Goal: Task Accomplishment & Management: Complete application form

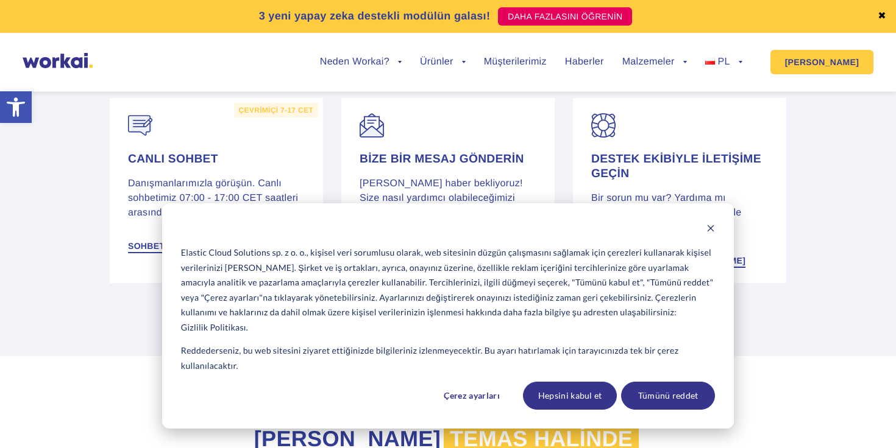
scroll to position [341, 0]
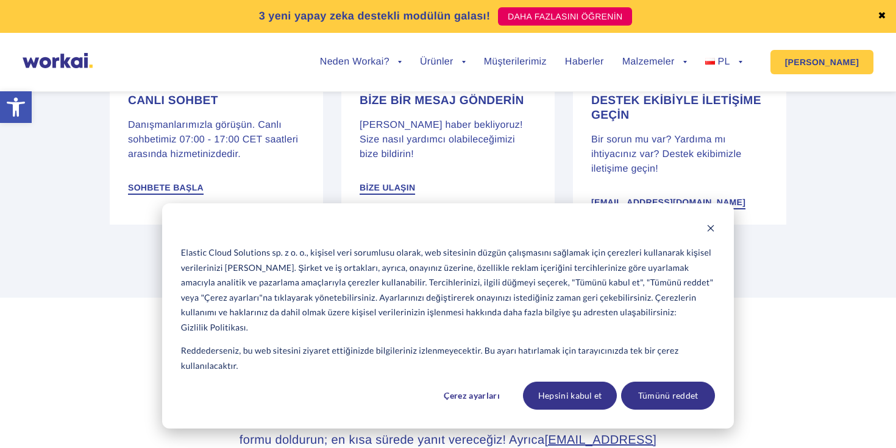
click at [706, 226] on div "Kurabiye pankartı" at bounding box center [448, 229] width 534 height 15
click at [710, 230] on icon "Çerez başlığını kapat" at bounding box center [710, 228] width 9 height 9
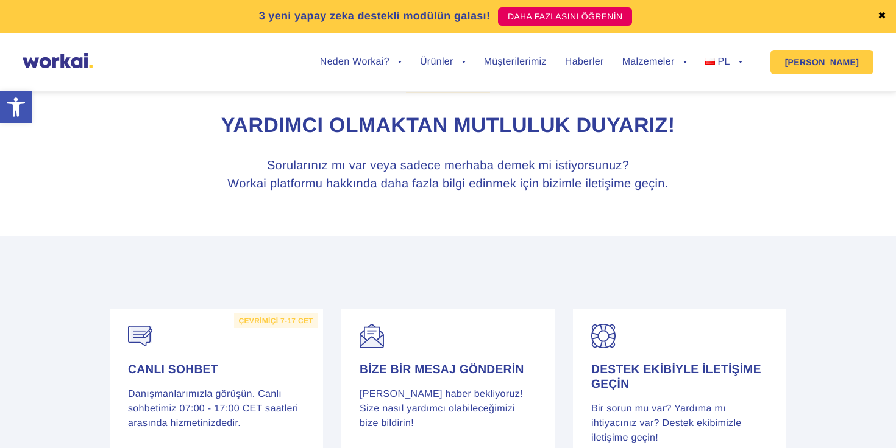
scroll to position [0, 0]
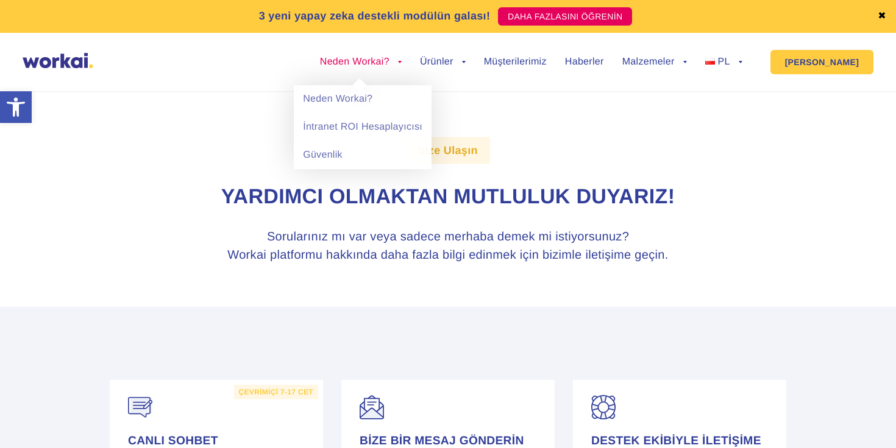
click at [370, 64] on font "Neden Workai?" at bounding box center [354, 62] width 69 height 10
click at [364, 99] on font "Neden Workai?" at bounding box center [337, 99] width 69 height 10
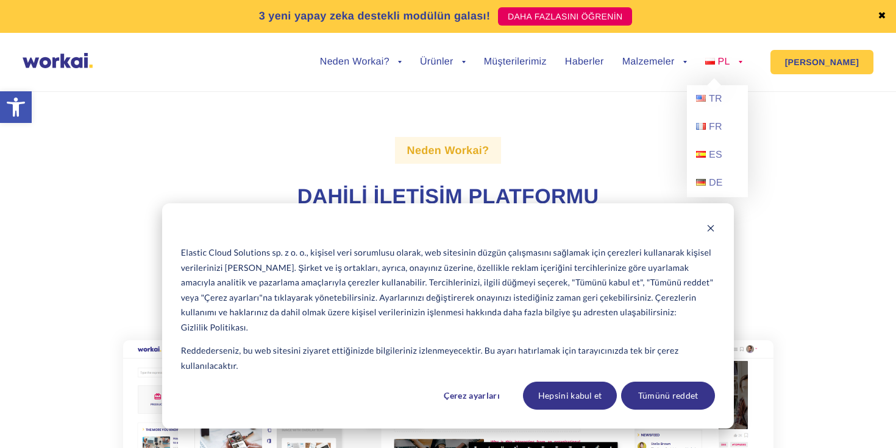
click at [742, 61] on link "PL" at bounding box center [723, 62] width 37 height 10
click at [719, 92] on link "TR" at bounding box center [717, 99] width 61 height 28
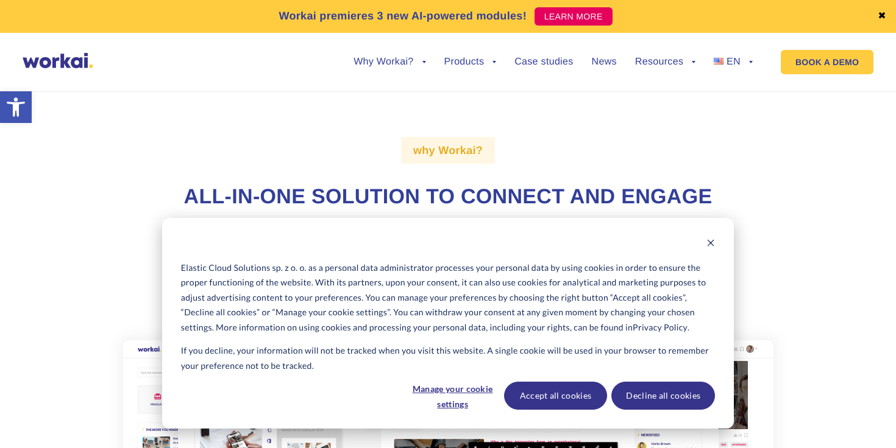
click at [703, 117] on div "why Workai? All-in-one solution to connect and engage Workai is one, unified em…" at bounding box center [448, 355] width 676 height 559
click at [710, 250] on button "Dismiss cookie banner" at bounding box center [710, 244] width 9 height 15
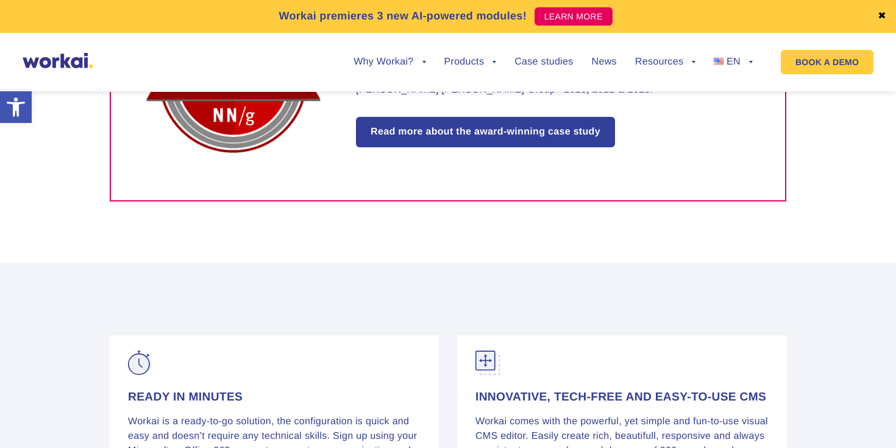
scroll to position [794, 0]
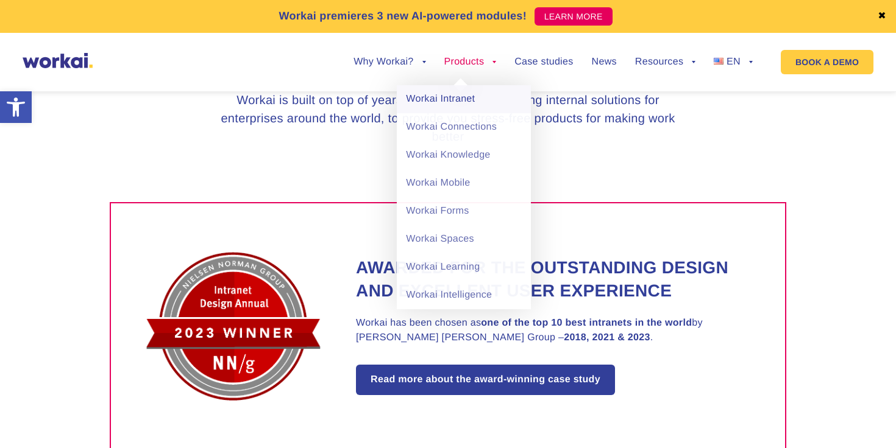
click at [472, 97] on link "Workai Intranet" at bounding box center [464, 99] width 134 height 28
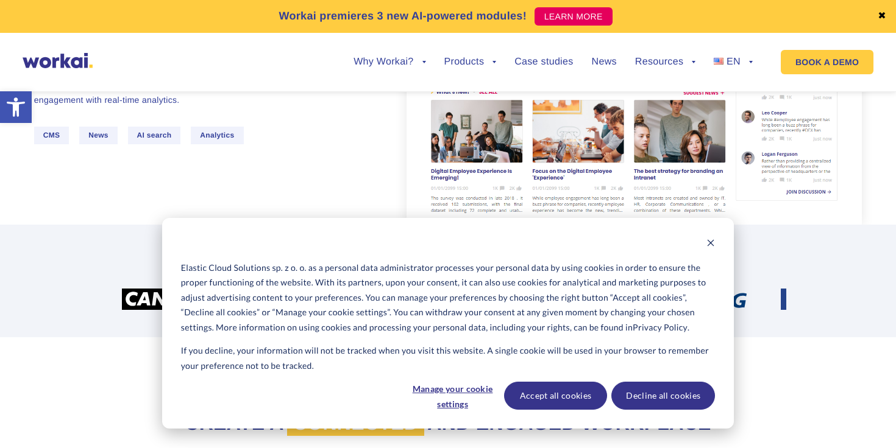
scroll to position [232, 0]
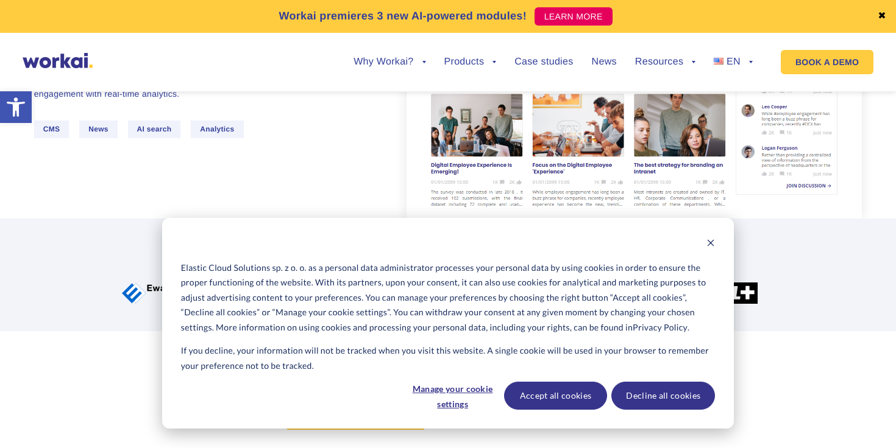
click at [358, 100] on div "Workai Intranet Employee-centered internal communication Share personalized new…" at bounding box center [220, 56] width 372 height 238
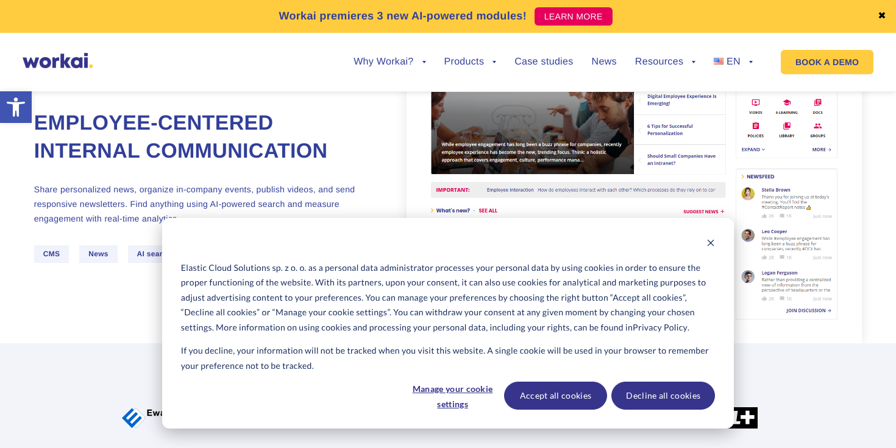
scroll to position [24, 0]
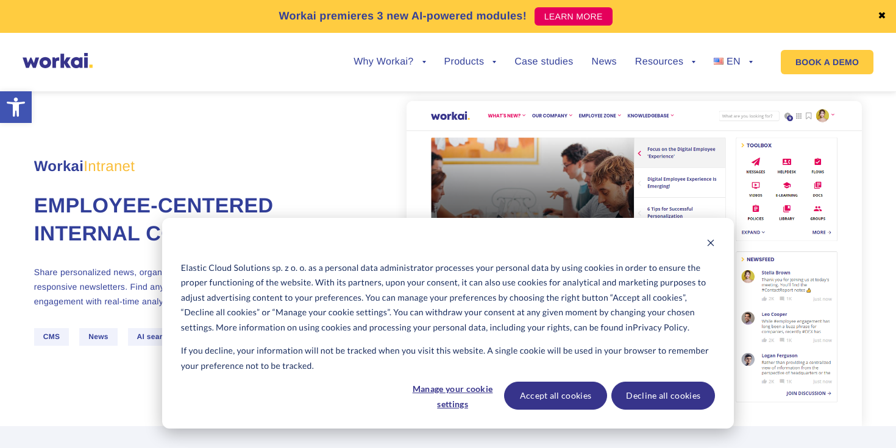
click at [703, 239] on div "Cookie banner" at bounding box center [448, 244] width 534 height 15
click at [704, 241] on div "Cookie banner" at bounding box center [448, 244] width 534 height 15
click at [704, 247] on div "Cookie banner" at bounding box center [448, 244] width 534 height 15
click at [341, 143] on div "Workai Intranet Employee-centered internal communication Share personalized new…" at bounding box center [448, 239] width 828 height 374
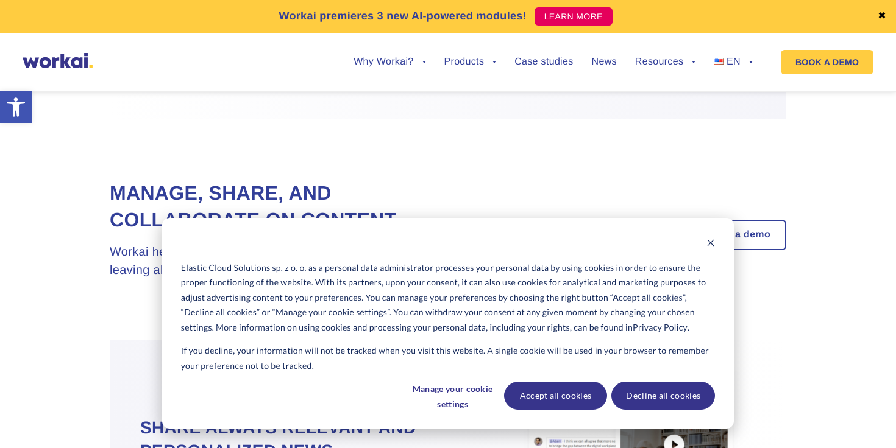
scroll to position [1013, 0]
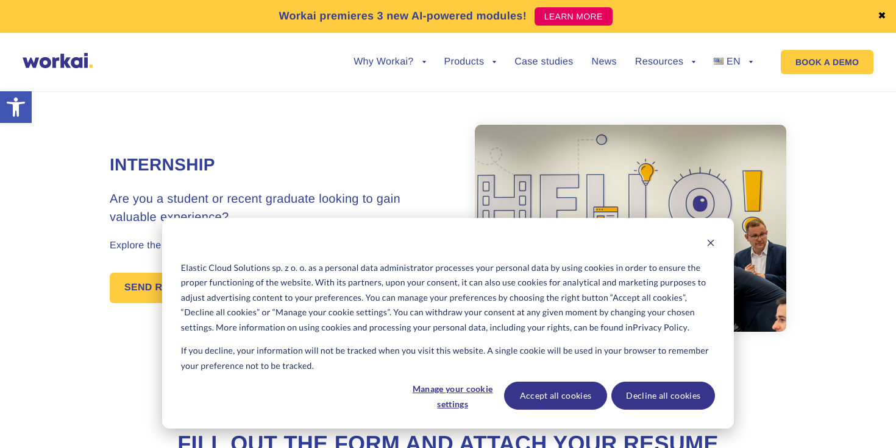
click at [207, 290] on p "Elastic Cloud Solutions sp. z o. o. as a personal data administrator processes …" at bounding box center [448, 298] width 534 height 75
click at [717, 243] on div "Elastic Cloud Solutions sp. z o. o. as a personal data administrator processes …" at bounding box center [448, 323] width 572 height 211
click at [704, 240] on div "Cookie banner" at bounding box center [448, 244] width 534 height 15
click at [711, 241] on icon "Dismiss cookie banner" at bounding box center [710, 243] width 9 height 9
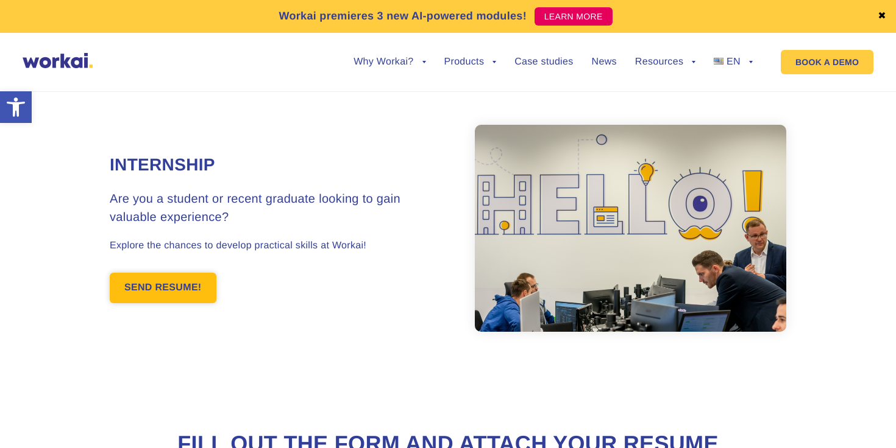
click at [166, 286] on link "SEND RESUME!" at bounding box center [163, 288] width 107 height 30
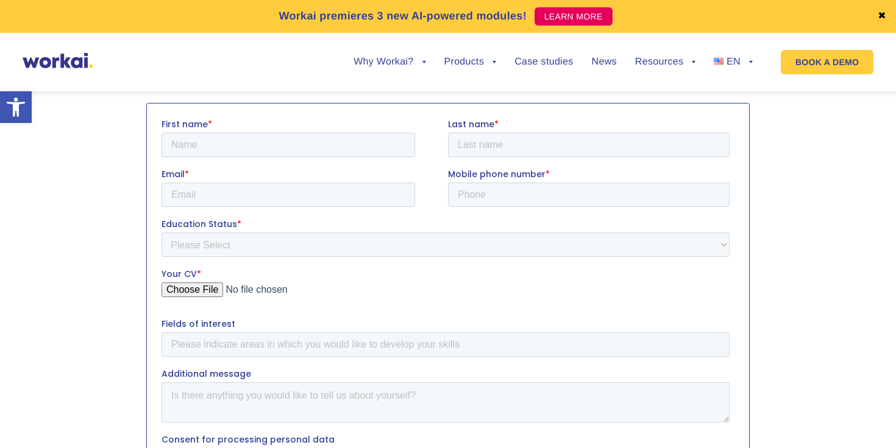
scroll to position [430, 0]
click at [253, 150] on input "First name *" at bounding box center [287, 144] width 253 height 24
type input "Belgin"
type input "[PERSON_NAME]"
type input "[EMAIL_ADDRESS][DOMAIN_NAME]"
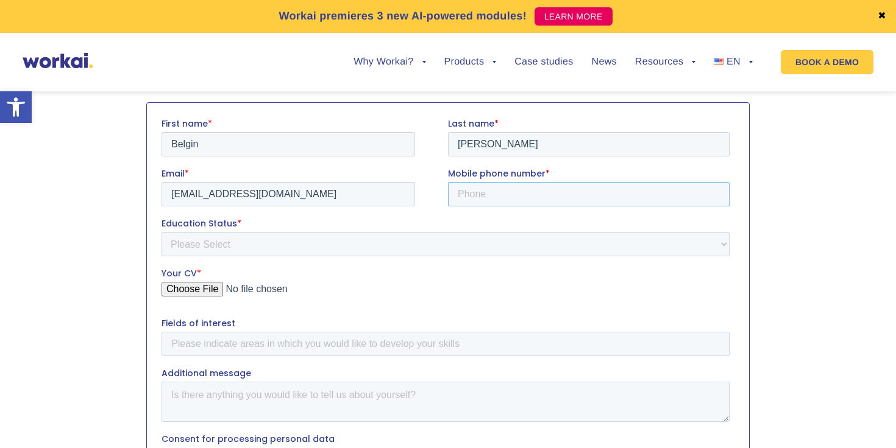
type input "[PHONE_NUMBER]"
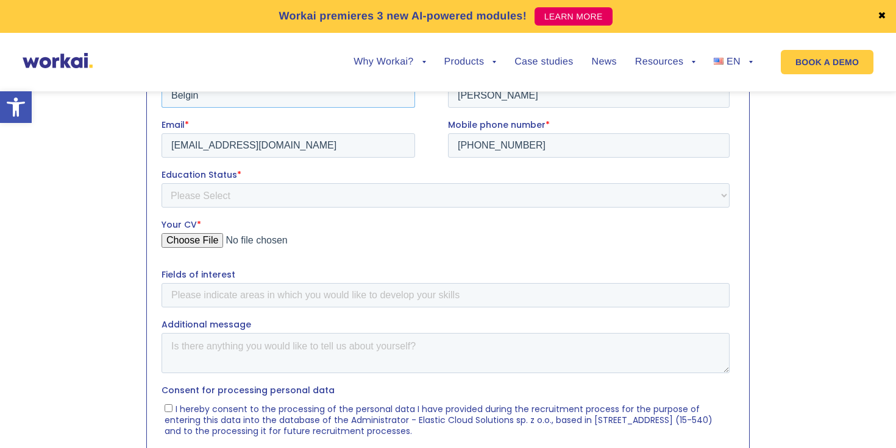
scroll to position [481, 0]
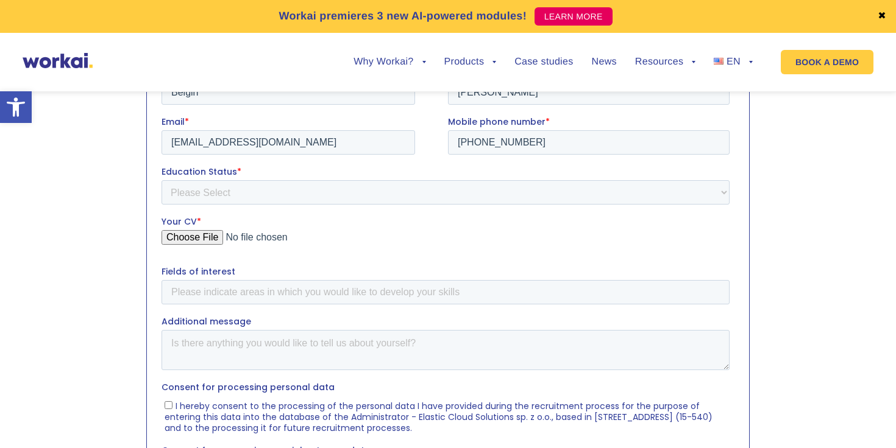
click at [265, 179] on div "Education Status * Please Select Student Graduate" at bounding box center [447, 184] width 573 height 39
click at [264, 188] on select "Please Select Student Graduate" at bounding box center [445, 192] width 568 height 24
select select "Graduate"
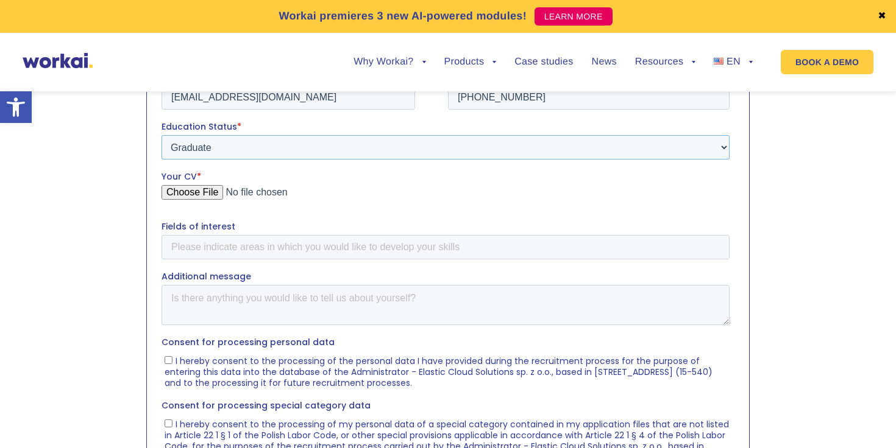
scroll to position [539, 0]
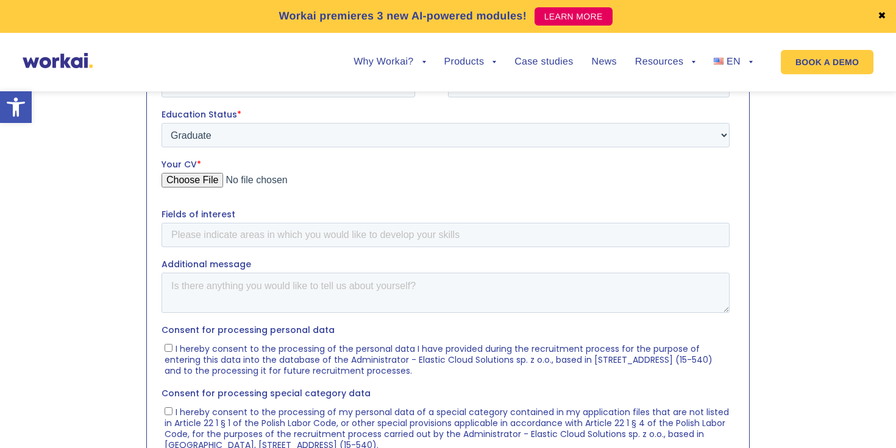
click at [210, 177] on input "Your CV *" at bounding box center [445, 184] width 568 height 24
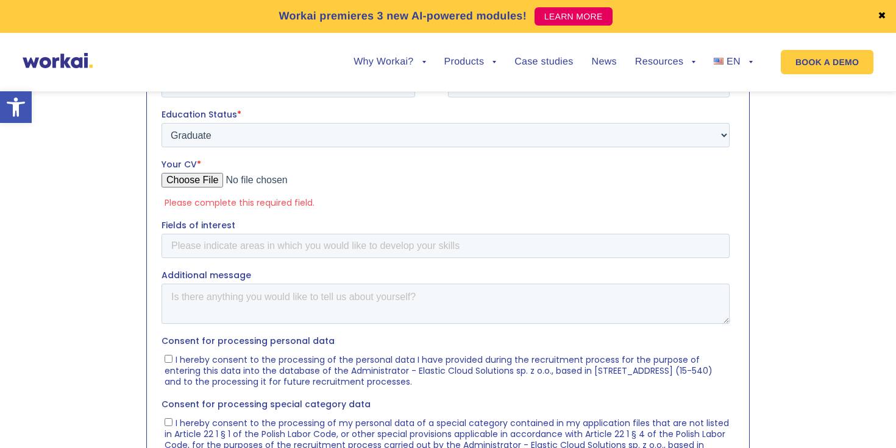
type input "C:\fakepath\Belgin Issller CV.pdf"
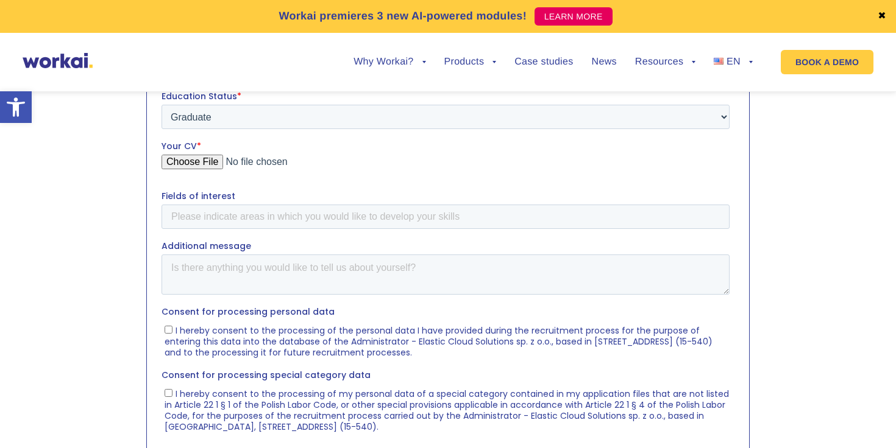
scroll to position [559, 0]
click at [308, 223] on input "Fields of interest" at bounding box center [445, 215] width 568 height 24
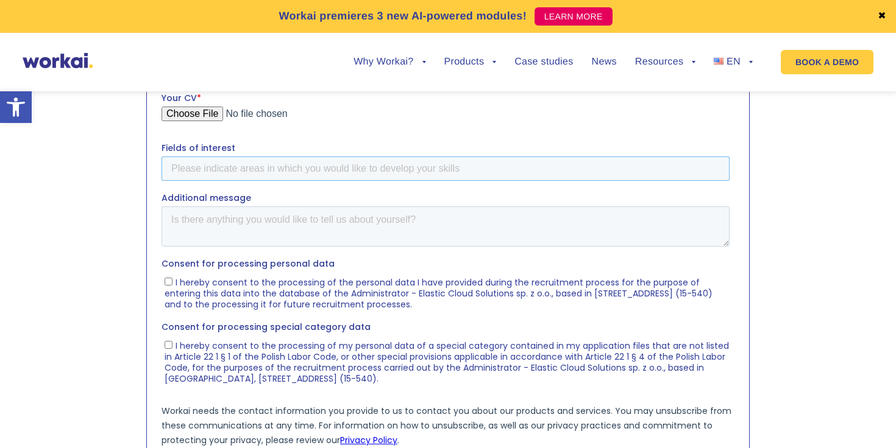
scroll to position [600, 0]
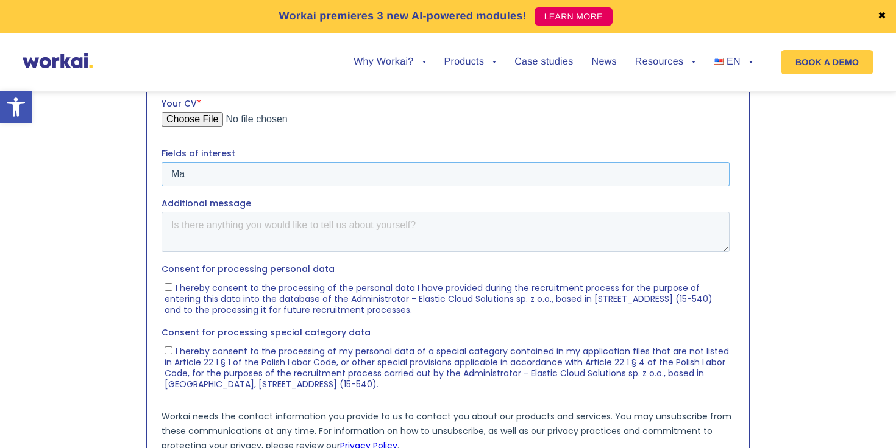
type input "M"
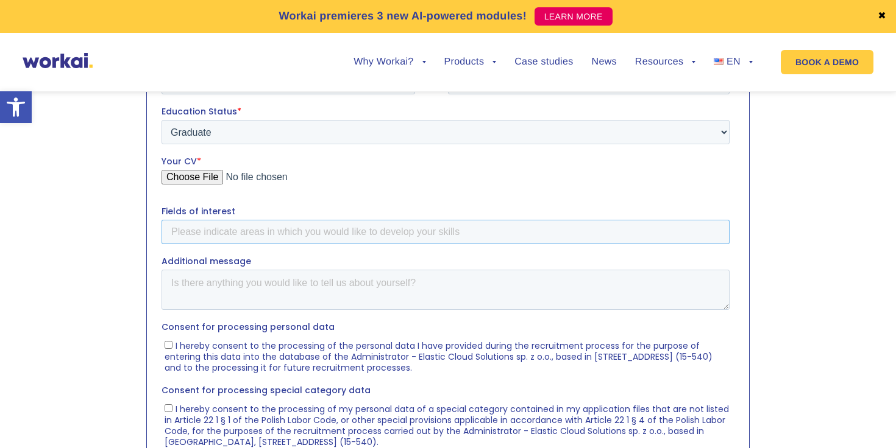
scroll to position [547, 0]
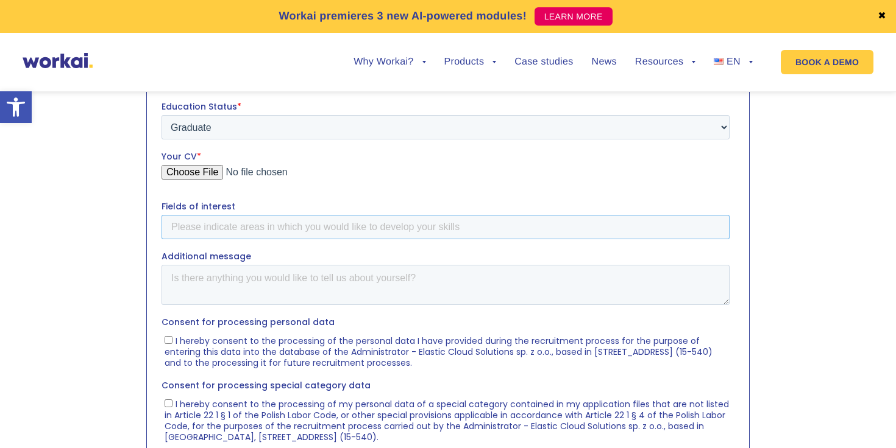
click at [289, 222] on input "Fields of interest" at bounding box center [445, 226] width 568 height 24
paste input "Product Marketing & Go-to-Market Strategies"
type input "Product Marketing & Go-to-Market Strategies"
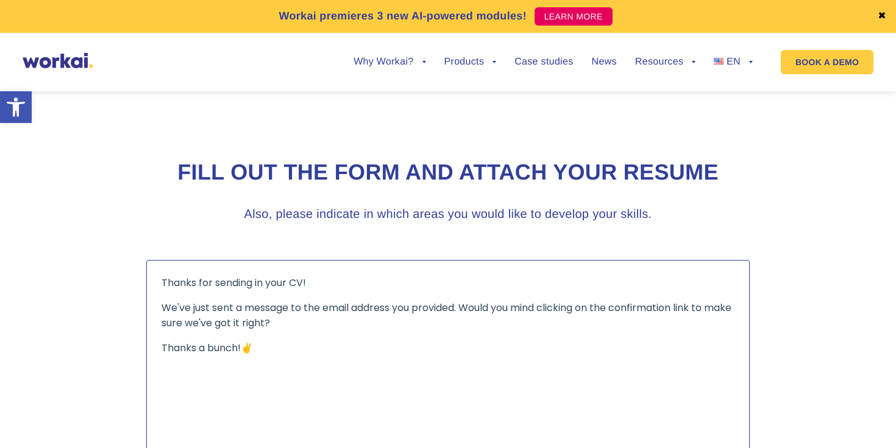
scroll to position [0, 0]
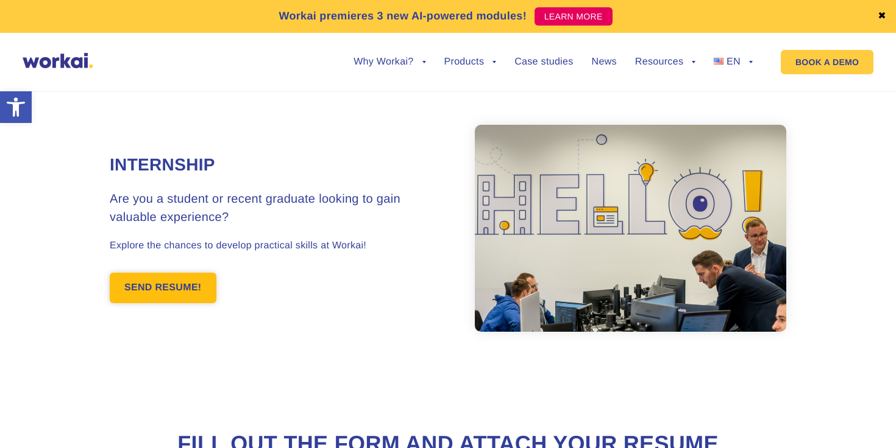
click at [179, 294] on link "SEND RESUME!" at bounding box center [163, 288] width 107 height 30
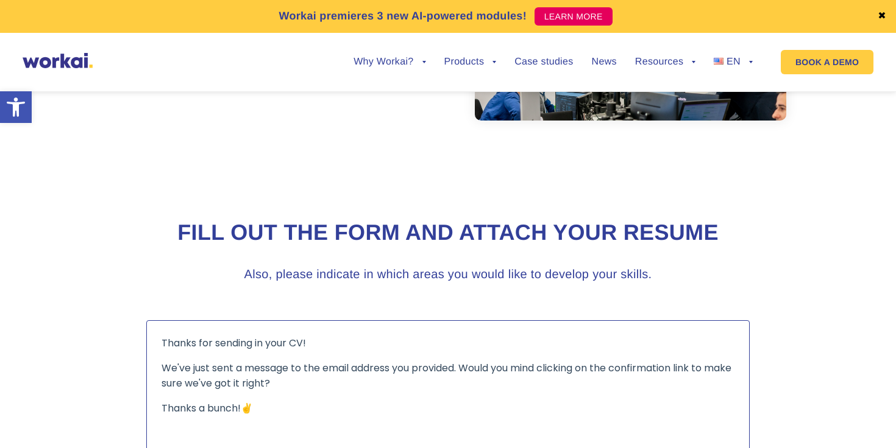
scroll to position [807, 0]
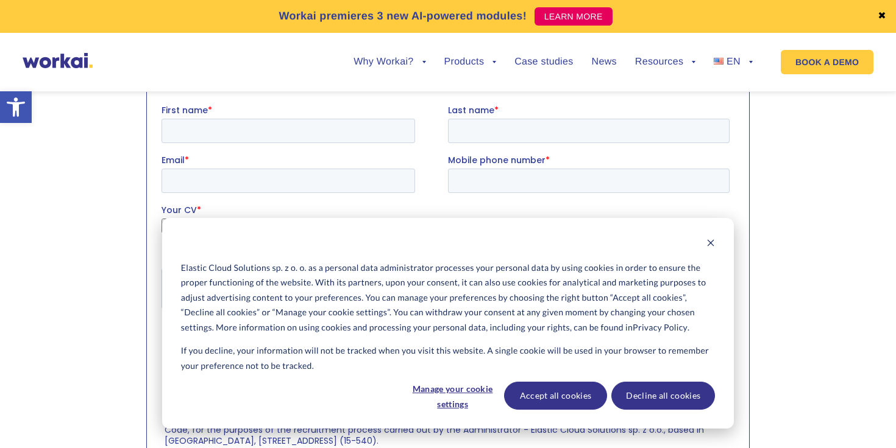
scroll to position [462, 0]
click at [263, 124] on input "First name *" at bounding box center [287, 130] width 253 height 24
type input "Belgin"
type input "[PERSON_NAME]"
type input "[EMAIL_ADDRESS][DOMAIN_NAME]"
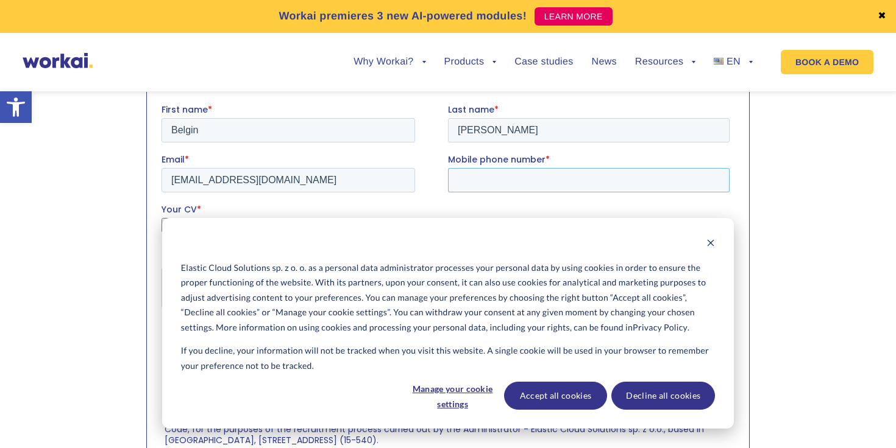
type input "[PHONE_NUMBER]"
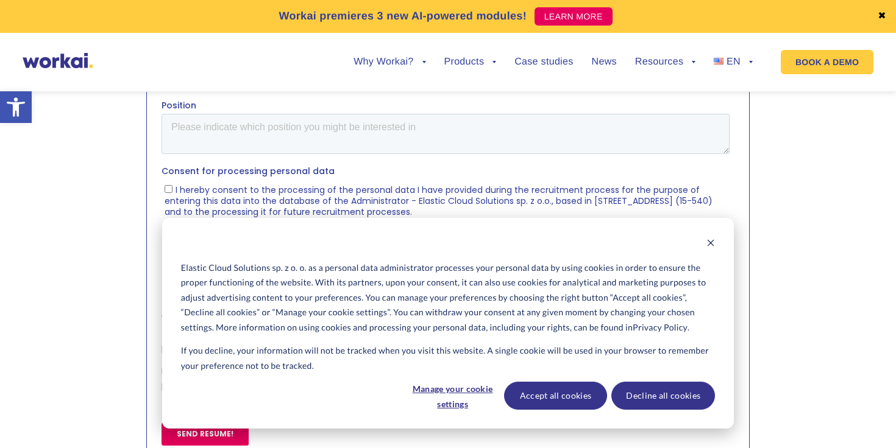
scroll to position [615, 0]
click at [703, 244] on div "Cookie banner" at bounding box center [448, 244] width 534 height 15
click at [705, 244] on div "Cookie banner" at bounding box center [448, 244] width 534 height 15
click at [709, 244] on icon "Dismiss cookie banner" at bounding box center [710, 243] width 9 height 9
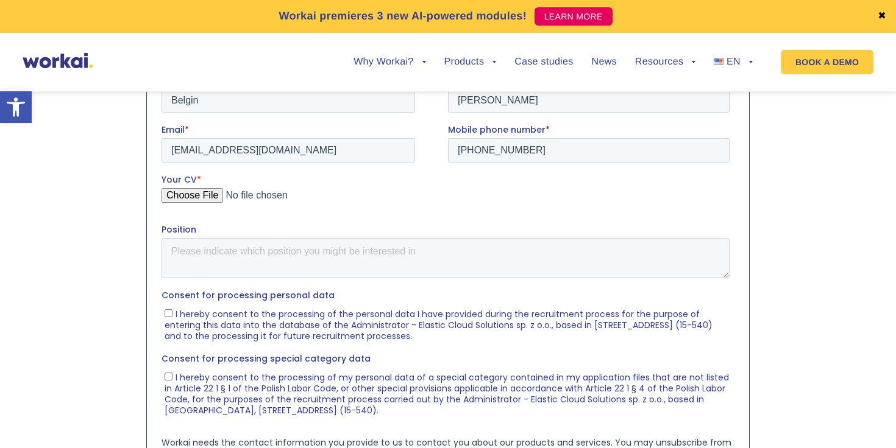
scroll to position [445, 0]
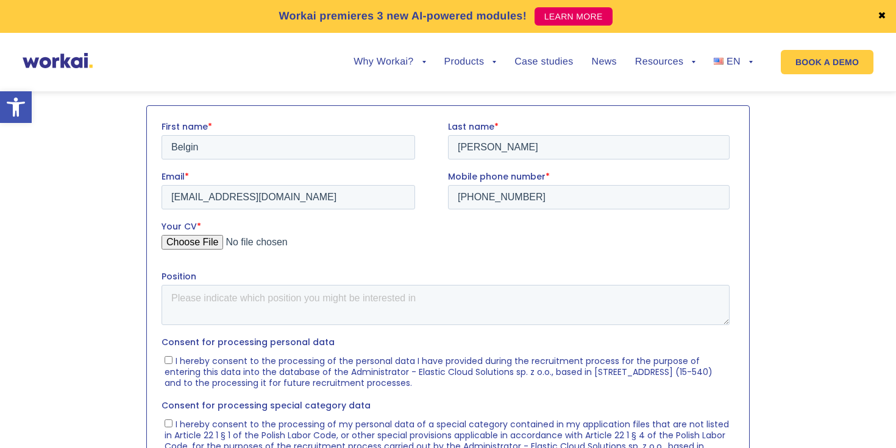
click at [186, 236] on input "Your CV *" at bounding box center [445, 247] width 568 height 24
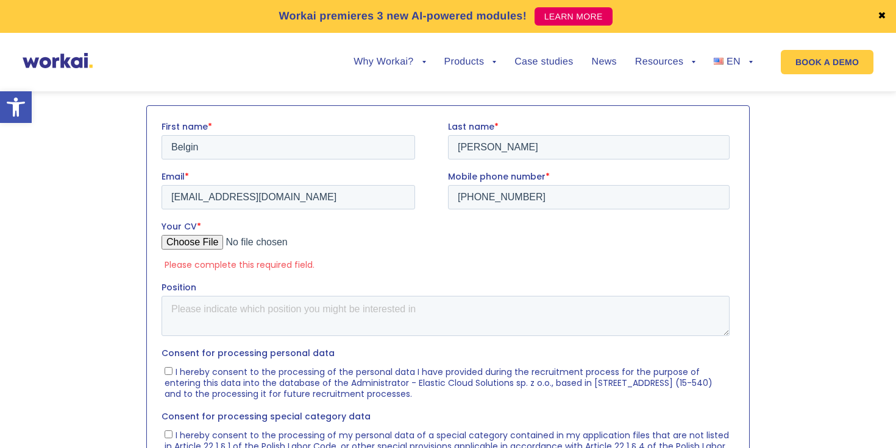
type input "C:\fakepath\Belgin Issller CV.pdf"
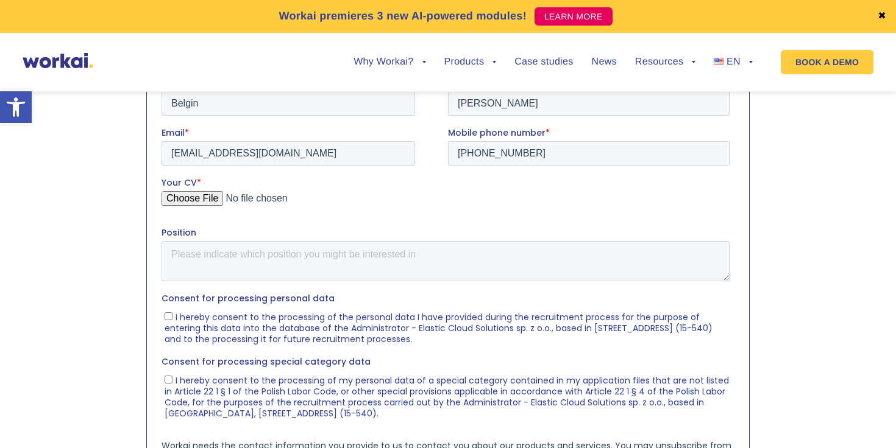
scroll to position [497, 0]
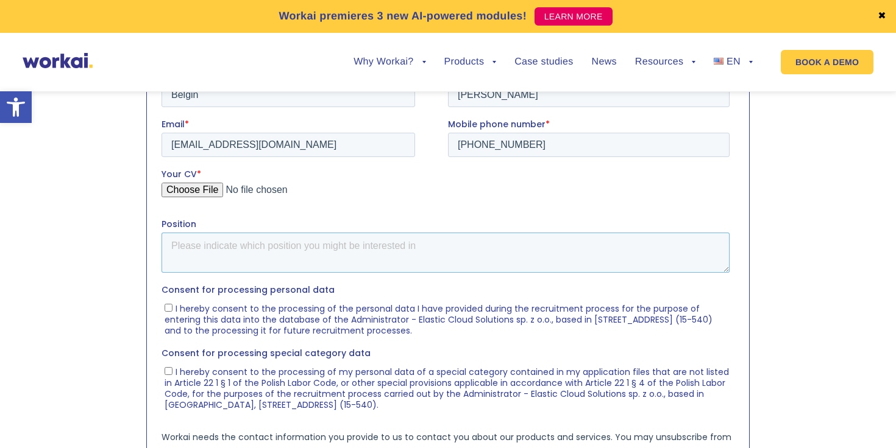
click at [402, 249] on textarea "Position" at bounding box center [445, 252] width 568 height 40
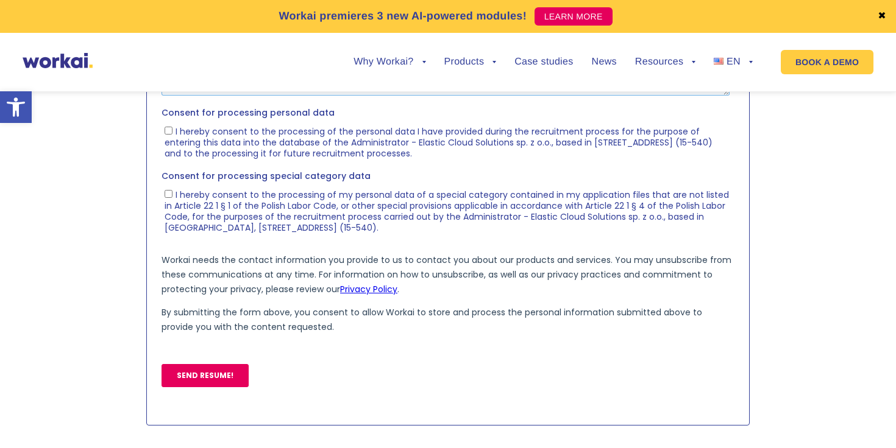
scroll to position [675, 0]
drag, startPoint x: 215, startPoint y: 383, endPoint x: 239, endPoint y: 246, distance: 139.8
click at [239, 246] on form "First name * [PERSON_NAME] Last name * [PERSON_NAME] Email * [EMAIL_ADDRESS][DO…" at bounding box center [447, 143] width 573 height 507
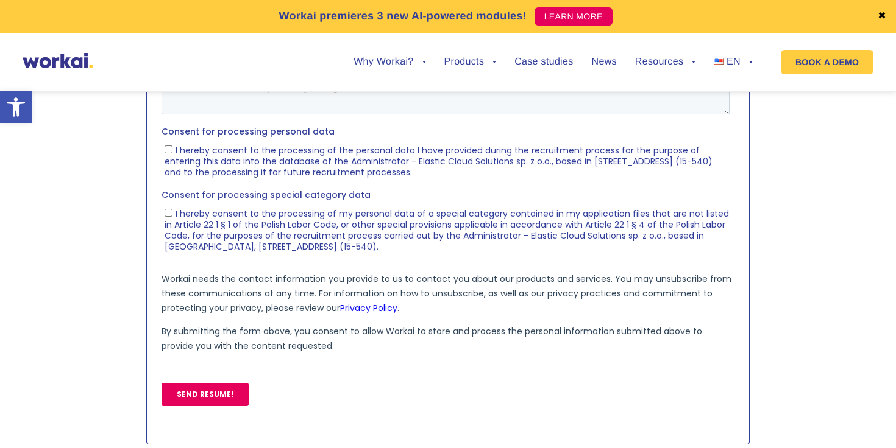
scroll to position [651, 0]
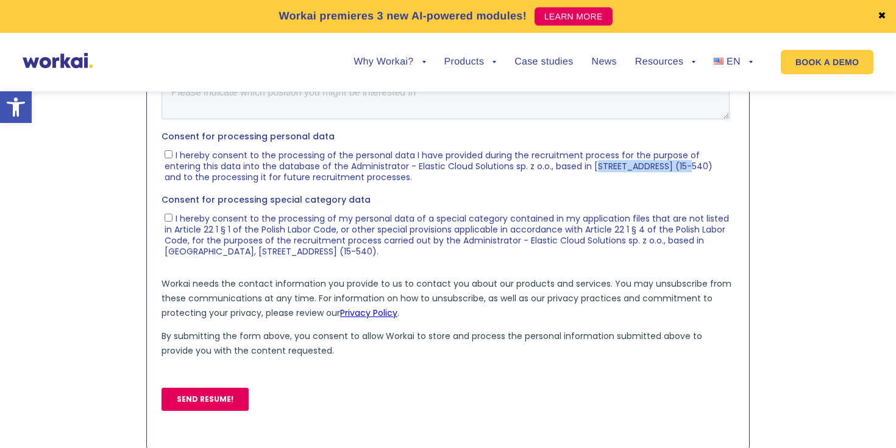
drag, startPoint x: 595, startPoint y: 165, endPoint x: 675, endPoint y: 165, distance: 79.2
click at [675, 165] on span "I hereby consent to the processing of the personal data I have provided during …" at bounding box center [439, 166] width 548 height 34
click at [172, 158] on input "I hereby consent to the processing of the personal data I have provided during …" at bounding box center [169, 154] width 8 height 8
checkbox input "true"
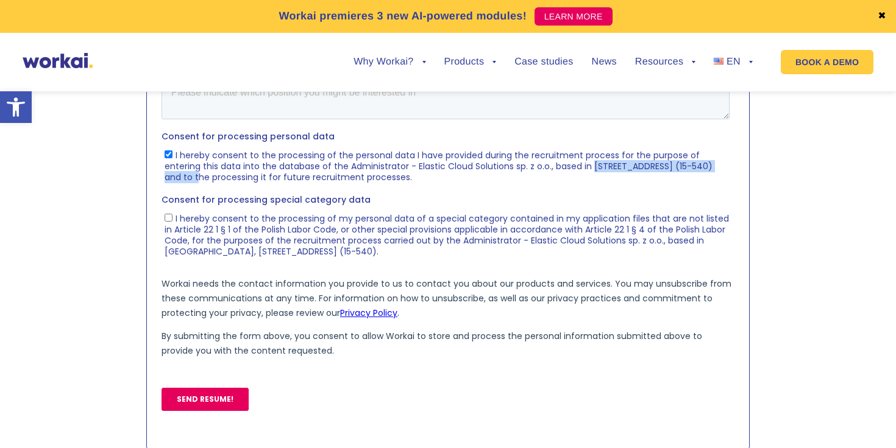
drag, startPoint x: 592, startPoint y: 167, endPoint x: 742, endPoint y: 169, distance: 149.9
click html "First name * [PERSON_NAME] Last name * [PERSON_NAME] Email * [EMAIL_ADDRESS][DO…"
copy span "[STREET_ADDRESS] (15-540)"
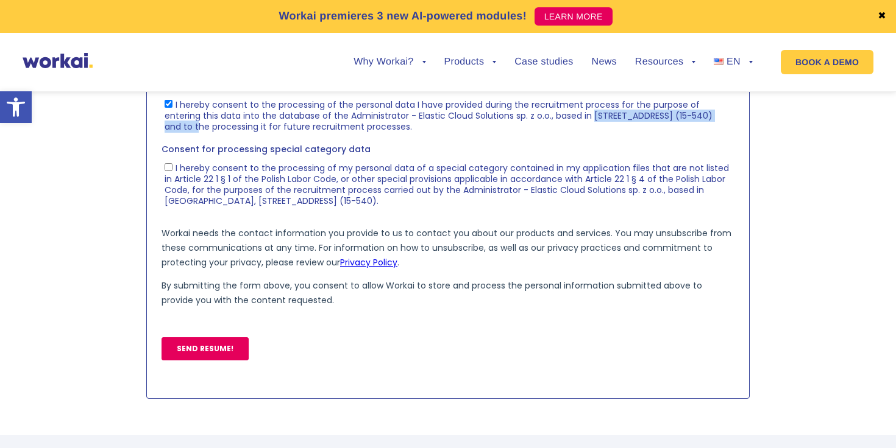
scroll to position [703, 0]
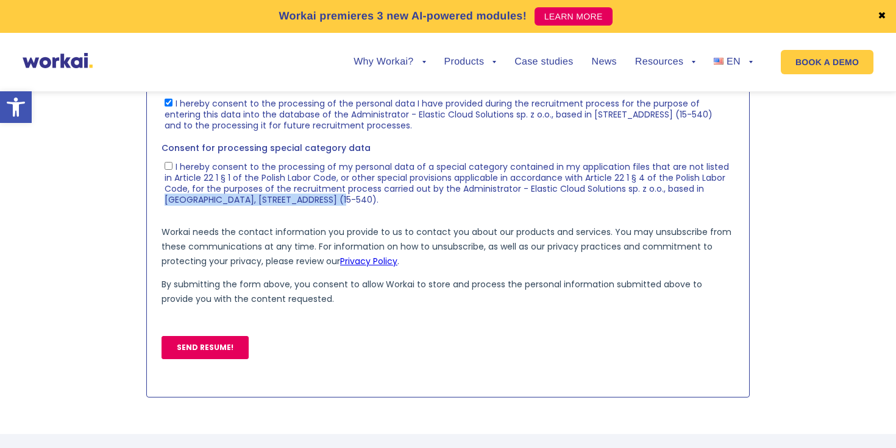
drag, startPoint x: 164, startPoint y: 201, endPoint x: 336, endPoint y: 209, distance: 172.6
click at [337, 209] on fieldset "Consent for processing special category data I hereby consent to the processing…" at bounding box center [447, 179] width 573 height 74
copy span "Bialystok, [STREET_ADDRESS] (15-540)."
click at [225, 352] on input "SEND RESUME!" at bounding box center [204, 347] width 87 height 23
